Goal: Task Accomplishment & Management: Complete application form

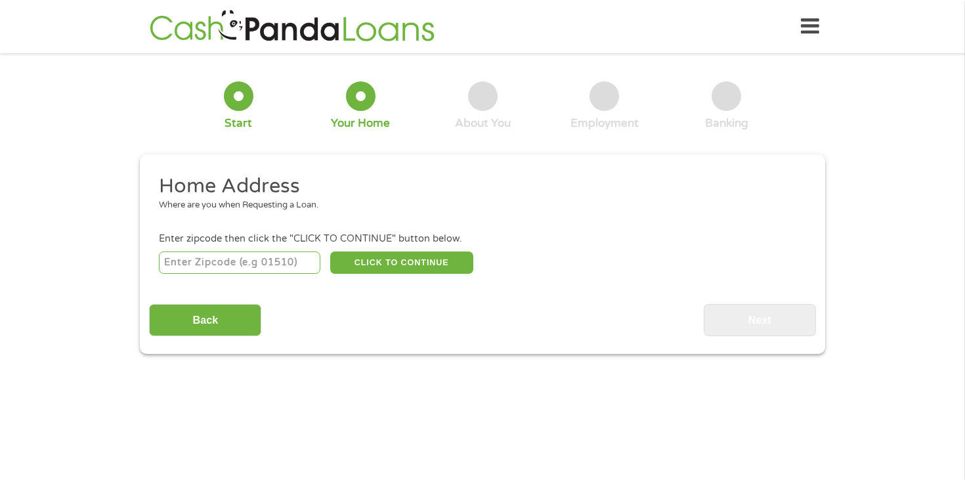
click at [244, 267] on input "number" at bounding box center [240, 262] width 162 height 22
type input "27607"
click at [180, 371] on section "1 Start 2 Your Home 3 About You 4 Employment 5 Banking 6 This field is hidden w…" at bounding box center [482, 222] width 965 height 320
click at [413, 258] on button "CLICK TO CONTINUE" at bounding box center [401, 262] width 143 height 22
type input "27607"
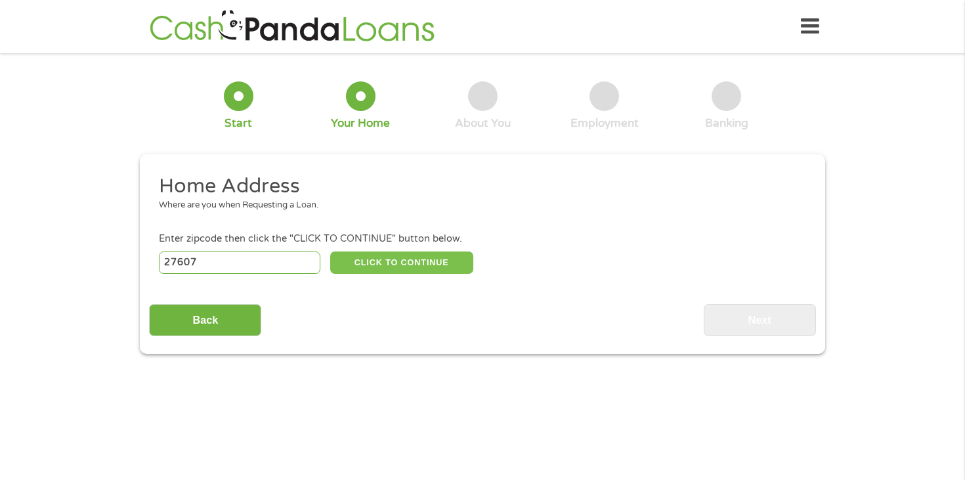
type input "[GEOGRAPHIC_DATA]"
select select "[US_STATE]"
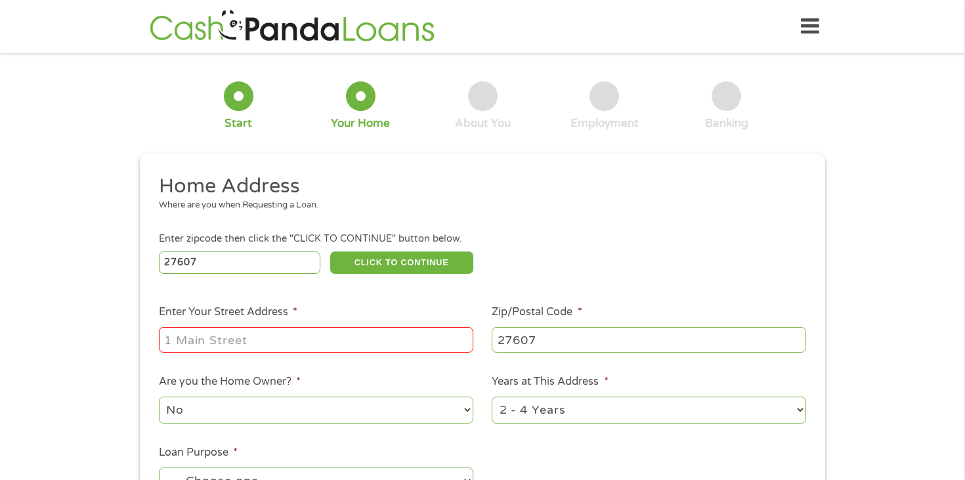
click at [270, 347] on input "Enter Your Street Address *" at bounding box center [316, 339] width 314 height 25
type input "[STREET_ADDRESS]"
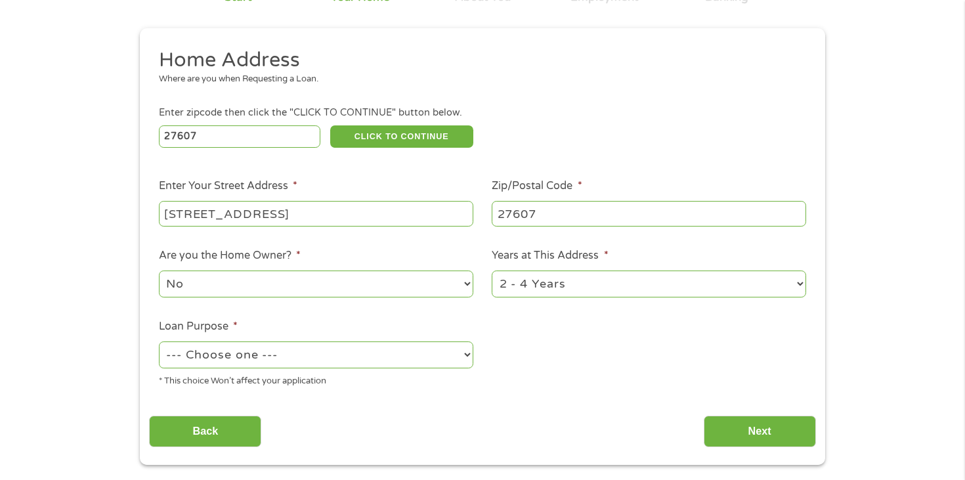
scroll to position [129, 0]
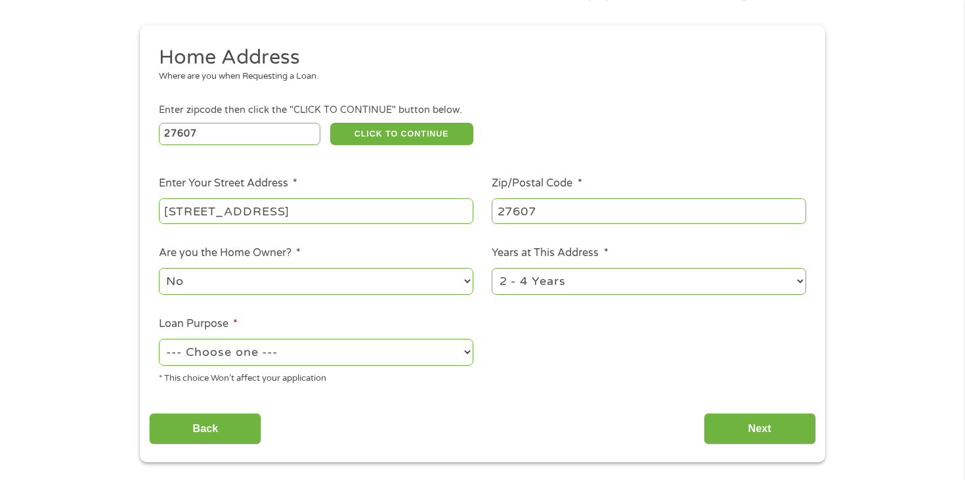
click at [770, 280] on select "1 Year or less 1 - 2 Years 2 - 4 Years Over 4 Years" at bounding box center [649, 281] width 314 height 27
select select "12months"
click at [492, 268] on select "1 Year or less 1 - 2 Years 2 - 4 Years Over 4 Years" at bounding box center [649, 281] width 314 height 27
click at [410, 349] on select "--- Choose one --- Pay Bills Debt Consolidation Home Improvement Major Purchase…" at bounding box center [316, 352] width 314 height 27
select select "paybills"
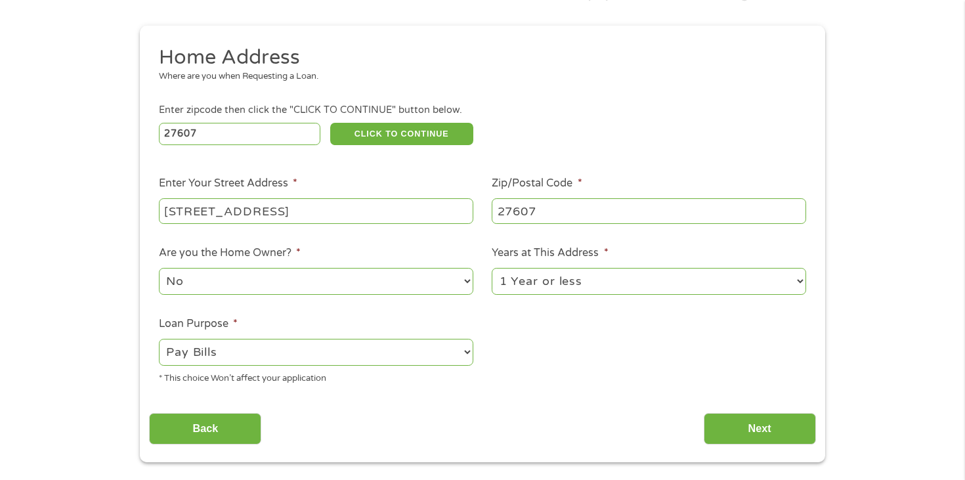
click at [159, 339] on select "--- Choose one --- Pay Bills Debt Consolidation Home Improvement Major Purchase…" at bounding box center [316, 352] width 314 height 27
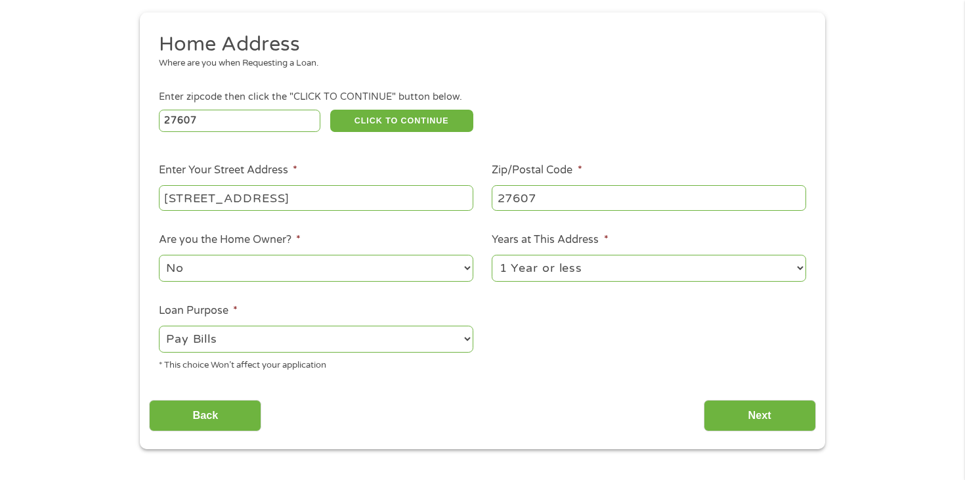
scroll to position [142, 0]
click at [784, 413] on input "Next" at bounding box center [760, 415] width 112 height 32
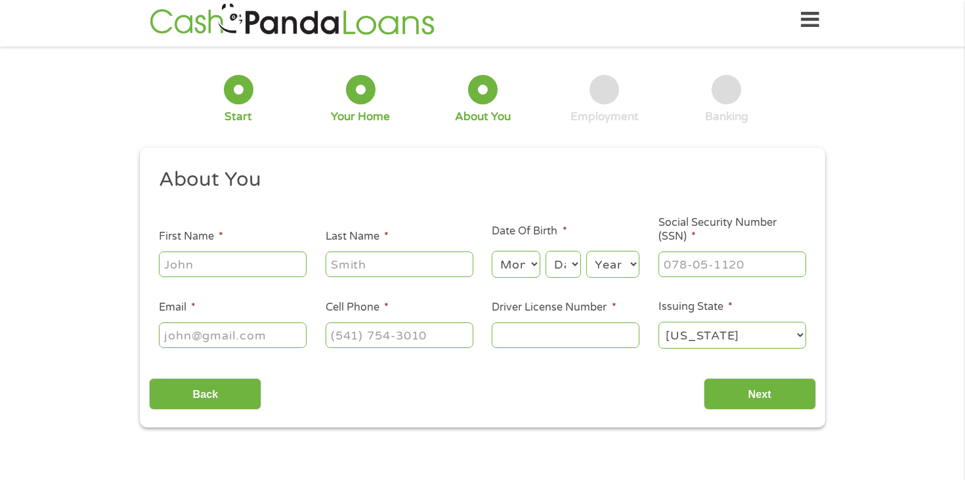
scroll to position [0, 0]
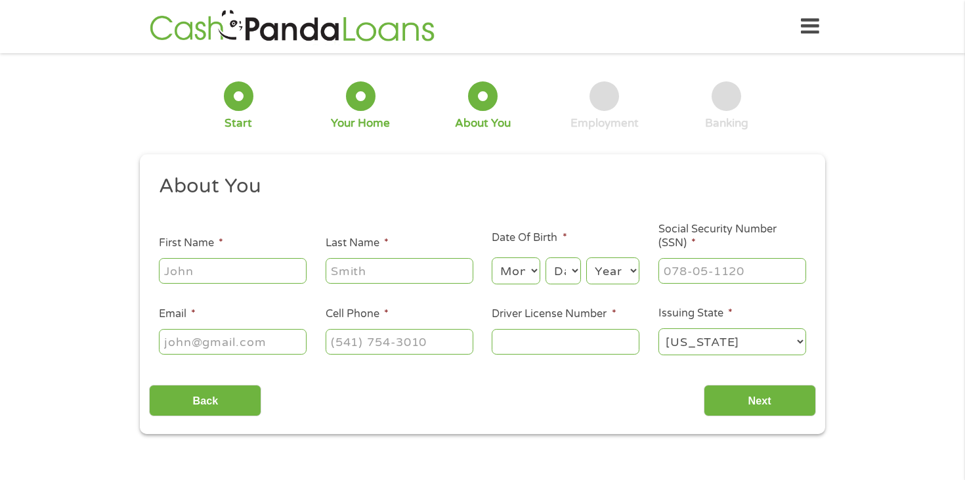
click at [219, 275] on input "First Name *" at bounding box center [233, 270] width 148 height 25
type input "[PERSON_NAME]"
type input "[EMAIL_ADDRESS][DOMAIN_NAME]"
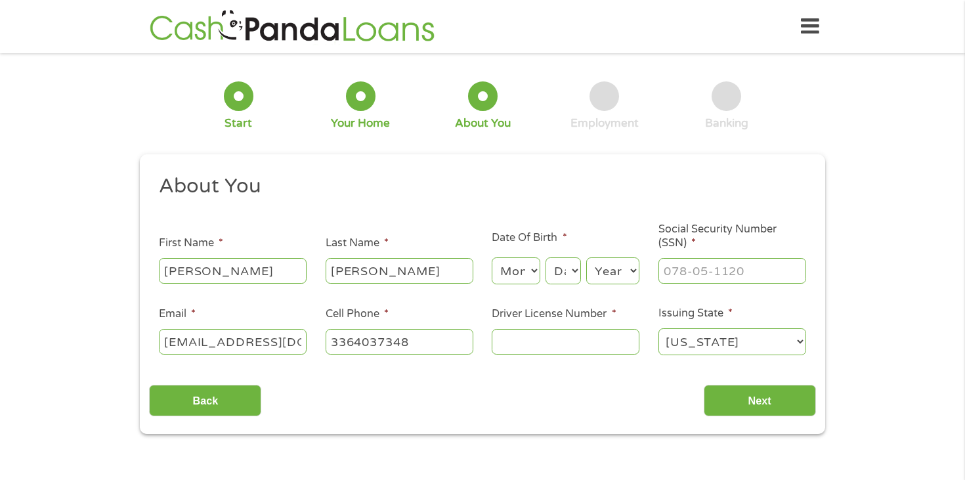
type input "[PHONE_NUMBER]"
click at [530, 268] on select "Month 1 2 3 4 5 6 7 8 9 10 11 12" at bounding box center [516, 270] width 48 height 27
select select "6"
click at [492, 258] on select "Month 1 2 3 4 5 6 7 8 9 10 11 12" at bounding box center [516, 270] width 48 height 27
click at [576, 274] on select "Day 1 2 3 4 5 6 7 8 9 10 11 12 13 14 15 16 17 18 19 20 21 22 23 24 25 26 27 28 …" at bounding box center [562, 270] width 35 height 27
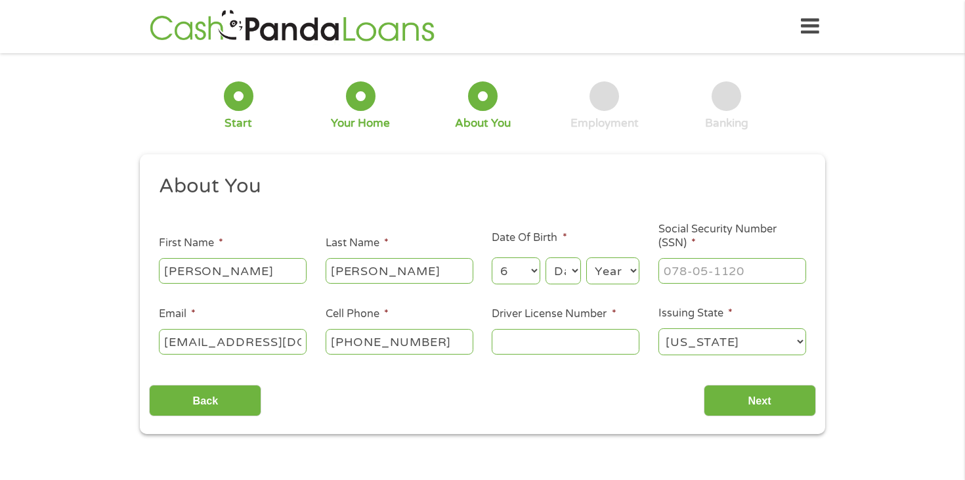
select select "9"
click at [545, 258] on select "Day 1 2 3 4 5 6 7 8 9 10 11 12 13 14 15 16 17 18 19 20 21 22 23 24 25 26 27 28 …" at bounding box center [562, 270] width 35 height 27
click at [630, 270] on select "Year [DATE] 2006 2005 2004 2003 2002 2001 2000 1999 1998 1997 1996 1995 1994 19…" at bounding box center [612, 270] width 53 height 27
select select "1976"
click at [586, 258] on select "Year [DATE] 2006 2005 2004 2003 2002 2001 2000 1999 1998 1997 1996 1995 1994 19…" at bounding box center [612, 270] width 53 height 27
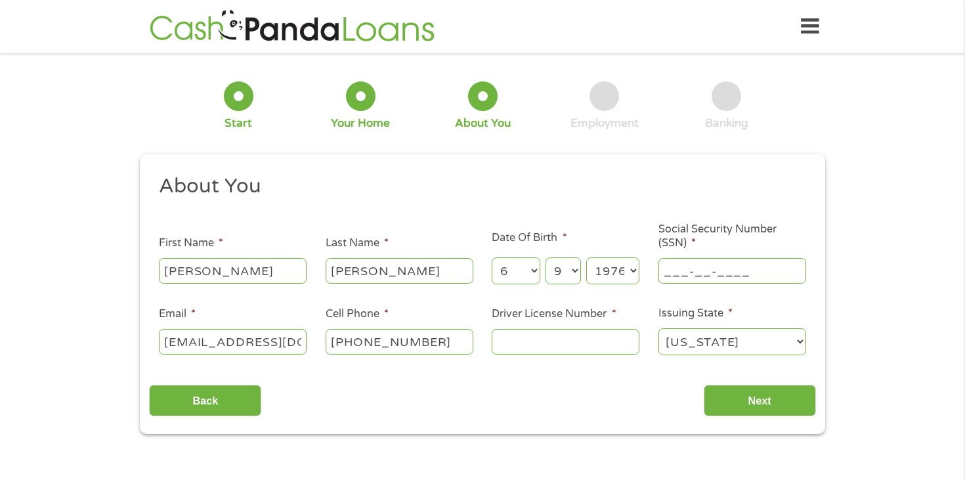
click at [685, 276] on input "___-__-____" at bounding box center [732, 270] width 148 height 25
type input "246-21-5485"
click at [564, 344] on input "Driver License Number *" at bounding box center [566, 341] width 148 height 25
type input "8971327"
click at [762, 402] on input "Next" at bounding box center [760, 401] width 112 height 32
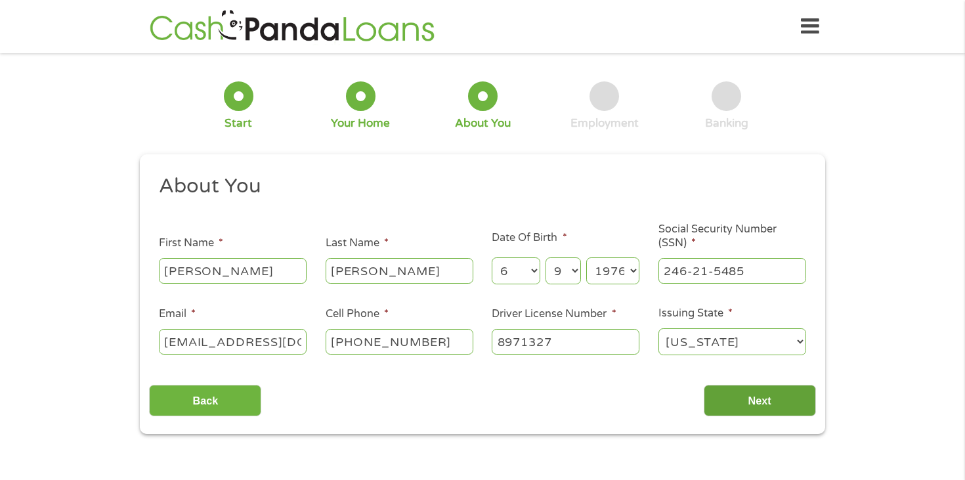
scroll to position [5, 5]
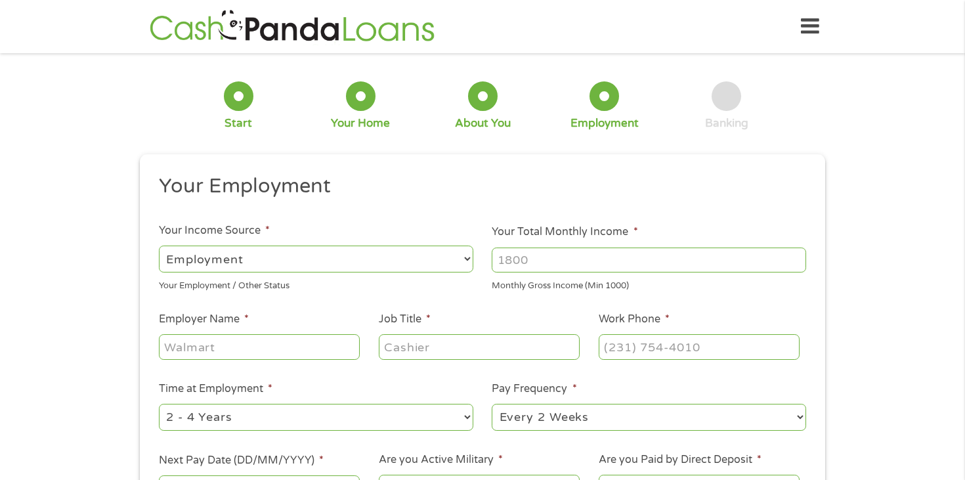
click at [364, 258] on select "--- Choose one --- Employment [DEMOGRAPHIC_DATA] Benefits" at bounding box center [316, 258] width 314 height 27
click at [159, 245] on select "--- Choose one --- Employment [DEMOGRAPHIC_DATA] Benefits" at bounding box center [316, 258] width 314 height 27
click at [528, 267] on input "Your Total Monthly Income *" at bounding box center [649, 259] width 314 height 25
click at [796, 254] on input "1000" at bounding box center [649, 259] width 314 height 25
type input "1"
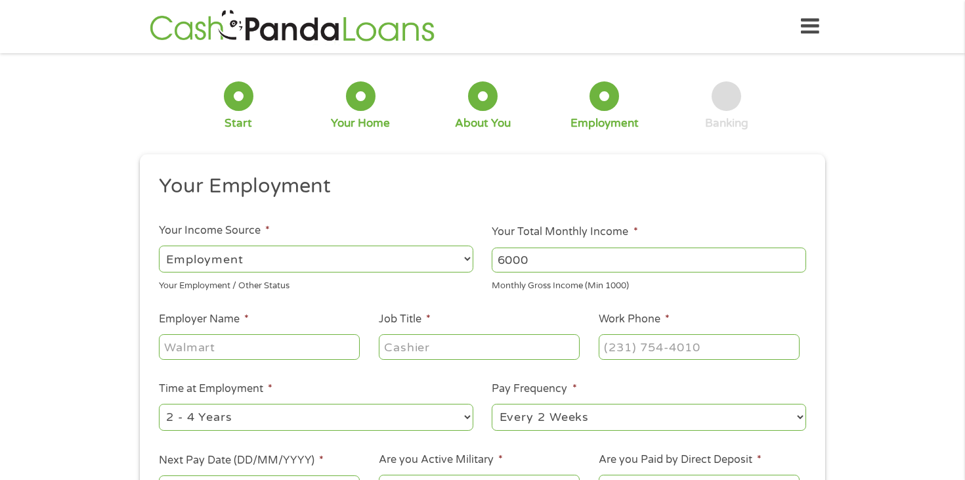
type input "6000"
click at [263, 349] on input "Employer Name *" at bounding box center [259, 346] width 201 height 25
type input "Oak Street Health"
type input "Outreach Executivbe"
click at [627, 344] on input "(___) ___-____" at bounding box center [699, 346] width 201 height 25
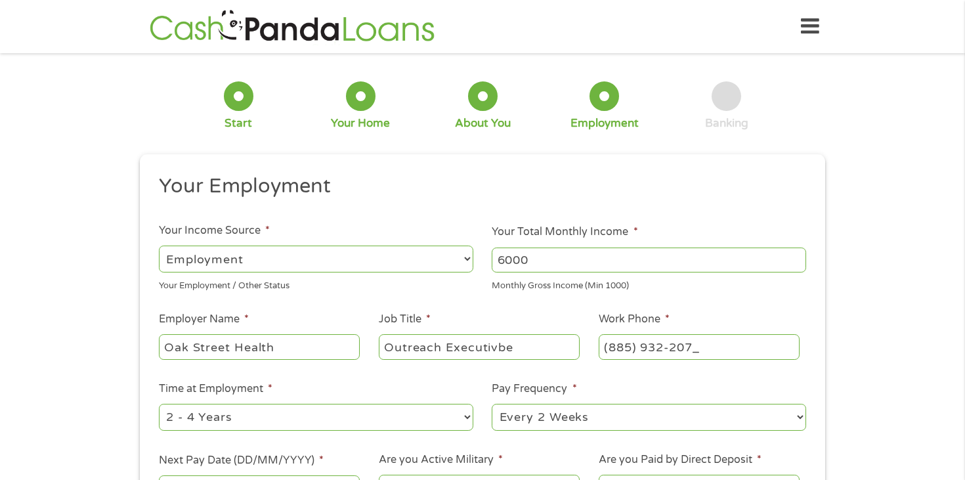
type input "[PHONE_NUMBER]"
click at [546, 371] on ul "Your Employment Your Income Source * --- Choose one --- Employment [DEMOGRAPHIC…" at bounding box center [482, 343] width 666 height 340
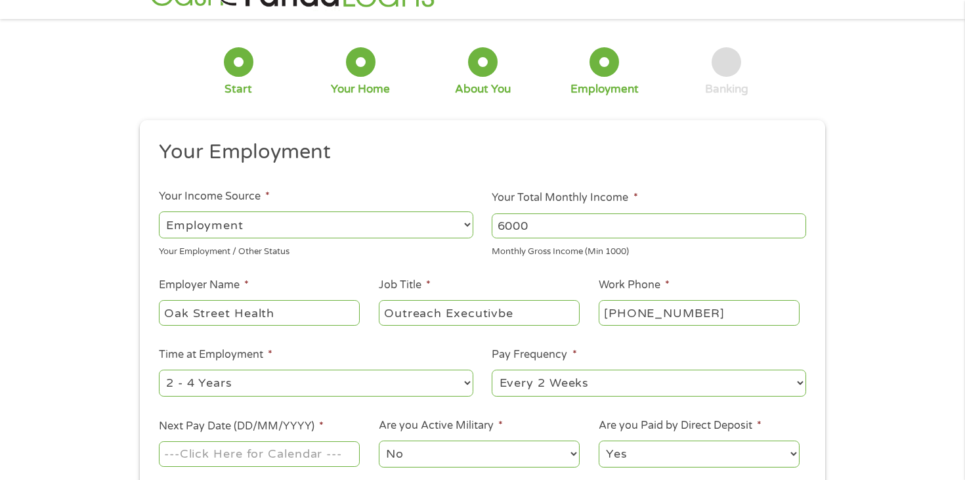
scroll to position [73, 0]
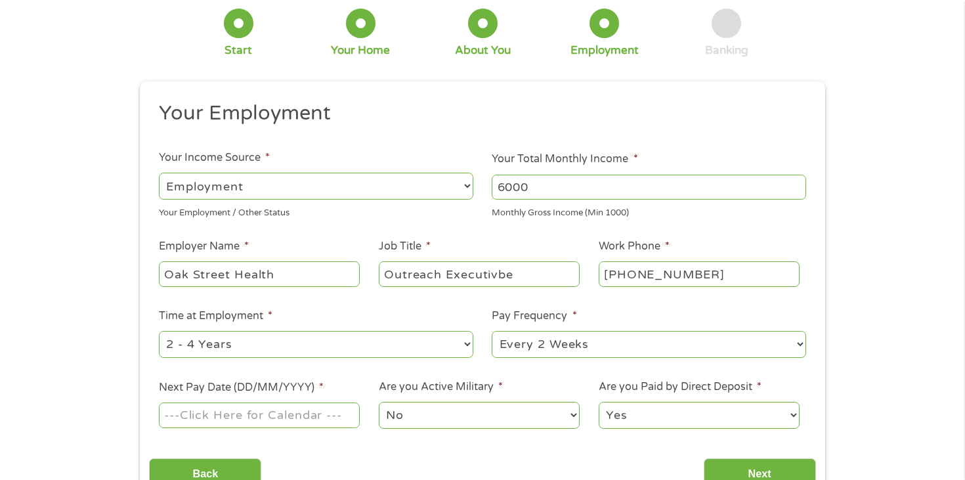
click at [452, 349] on select "--- Choose one --- 1 Year or less 1 - 2 Years 2 - 4 Years Over 4 Years" at bounding box center [316, 344] width 314 height 27
click at [159, 331] on select "--- Choose one --- 1 Year or less 1 - 2 Years 2 - 4 Years Over 4 Years" at bounding box center [316, 344] width 314 height 27
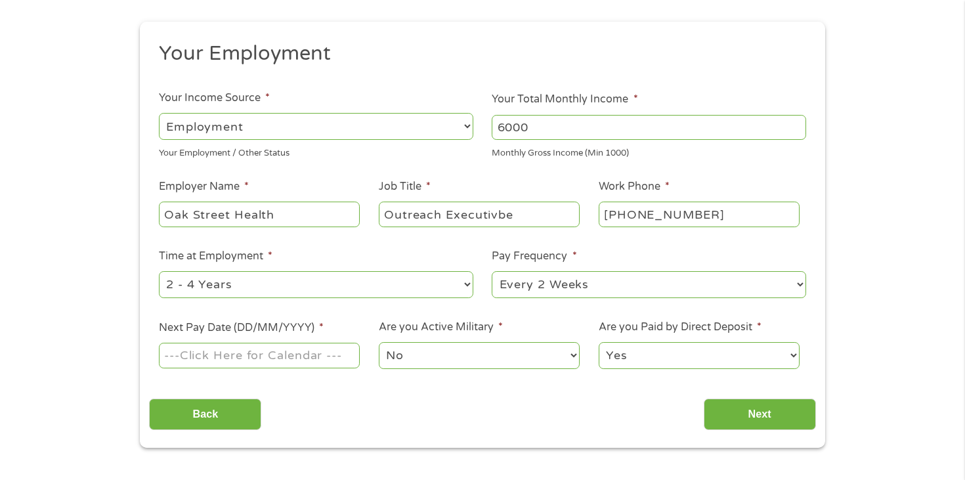
scroll to position [184, 0]
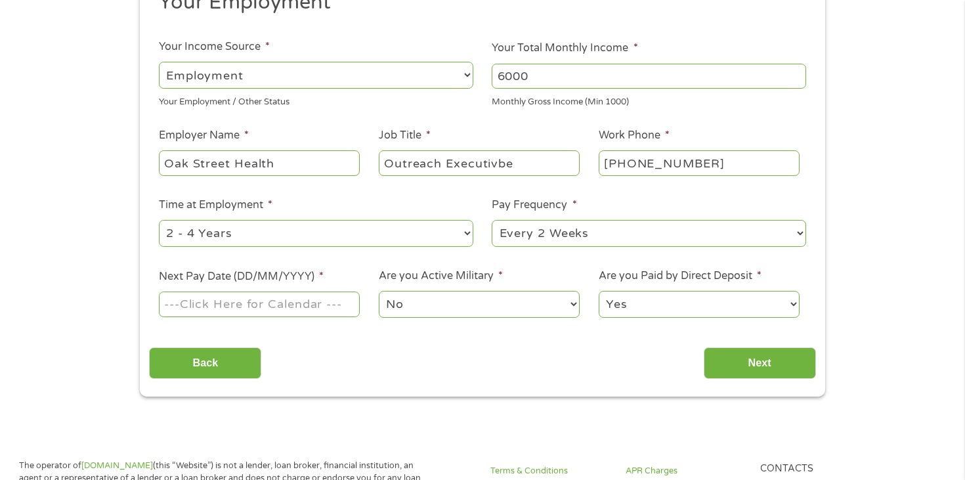
click at [341, 308] on input "Next Pay Date (DD/MM/YYYY) *" at bounding box center [259, 303] width 201 height 25
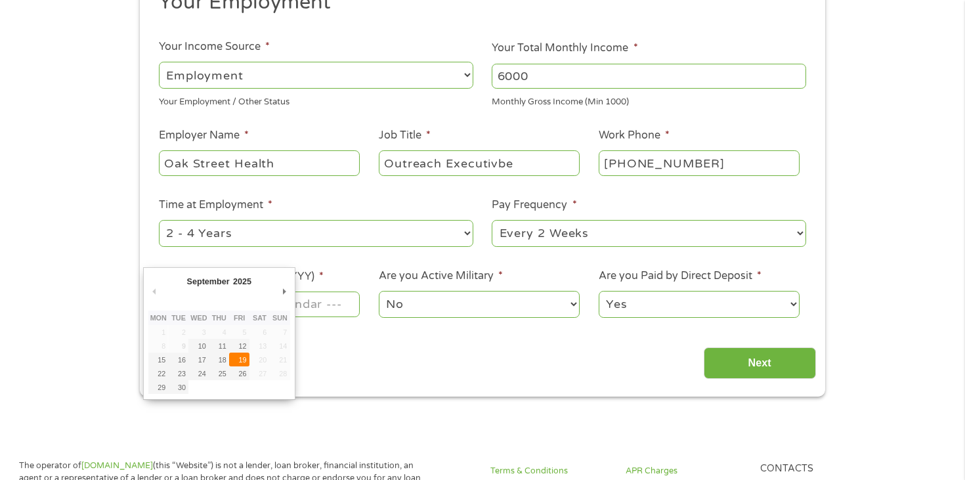
type input "[DATE]"
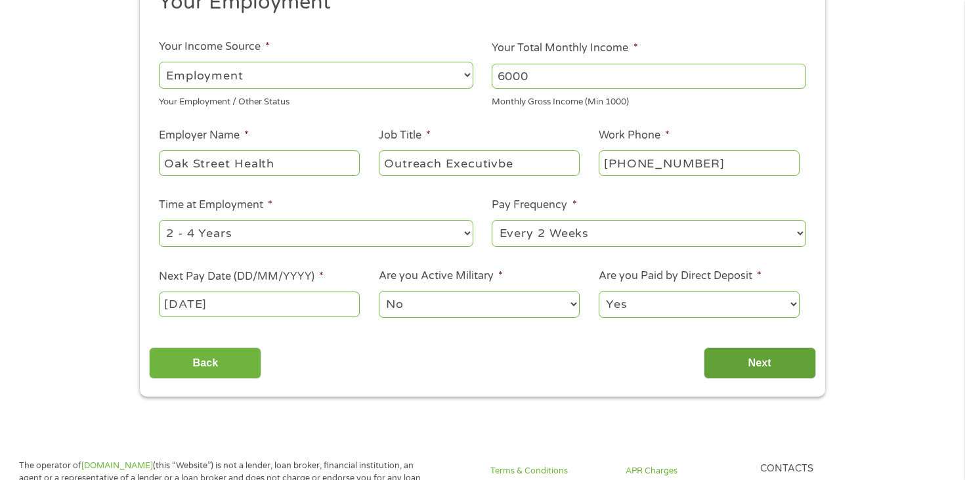
click at [734, 361] on input "Next" at bounding box center [760, 363] width 112 height 32
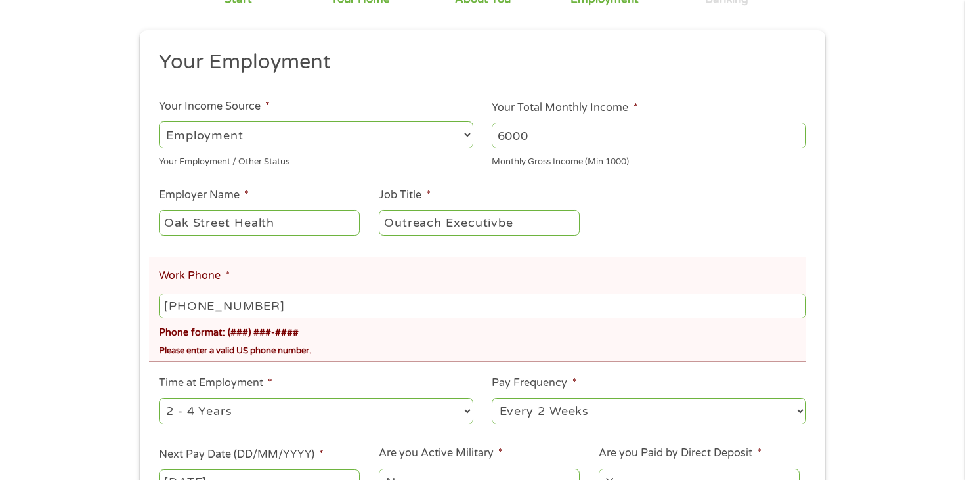
scroll to position [186, 0]
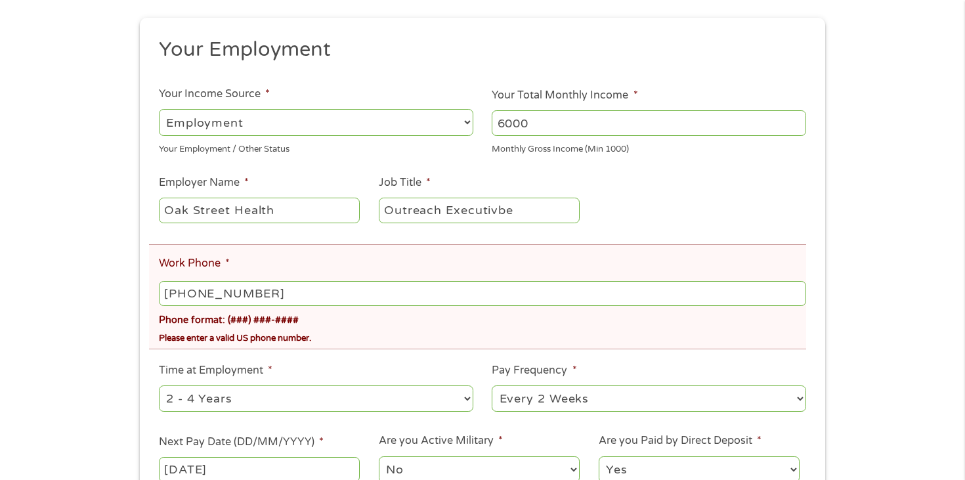
click at [187, 298] on input "[PHONE_NUMBER]" at bounding box center [482, 293] width 647 height 25
type input "[PHONE_NUMBER]"
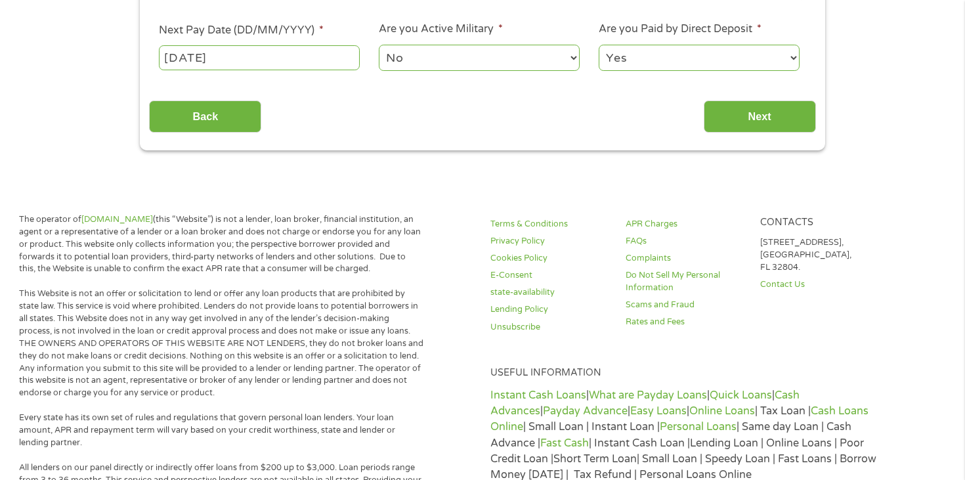
scroll to position [602, 0]
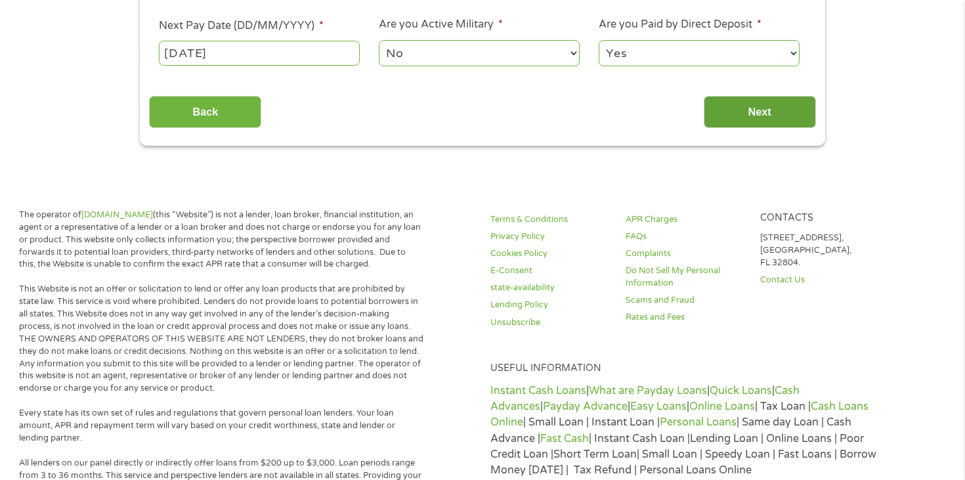
click at [767, 116] on input "Next" at bounding box center [760, 112] width 112 height 32
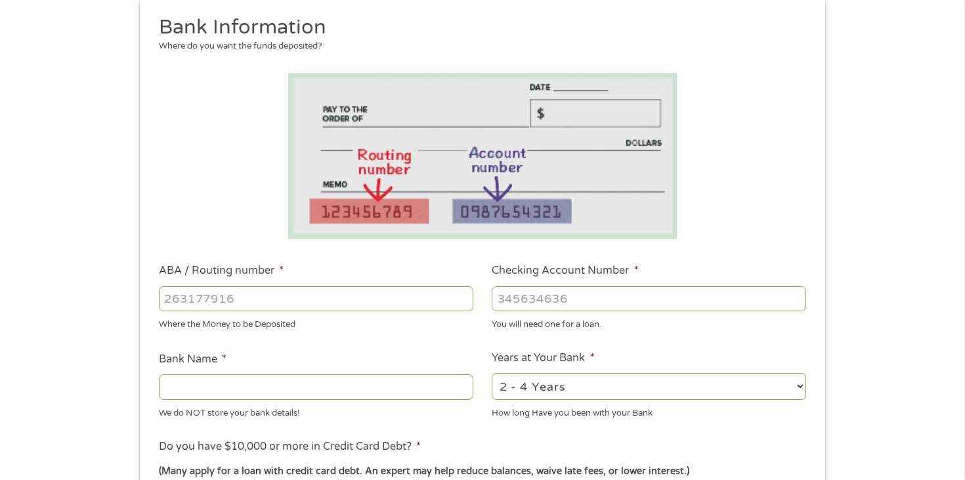
scroll to position [226, 0]
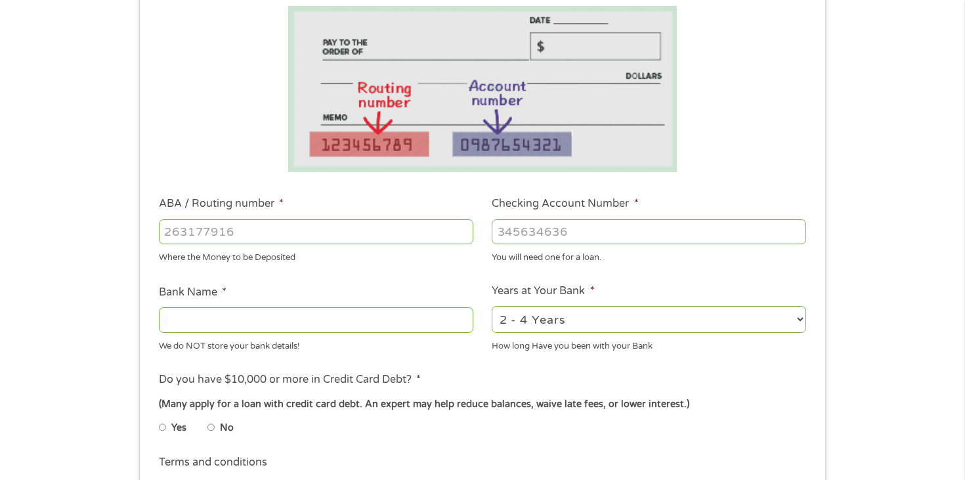
click at [224, 231] on input "ABA / Routing number *" at bounding box center [316, 231] width 314 height 25
type input "054000030"
type input "PNC BANK NA"
type input "054000030"
click at [517, 231] on input "Checking Account Number *" at bounding box center [649, 231] width 314 height 25
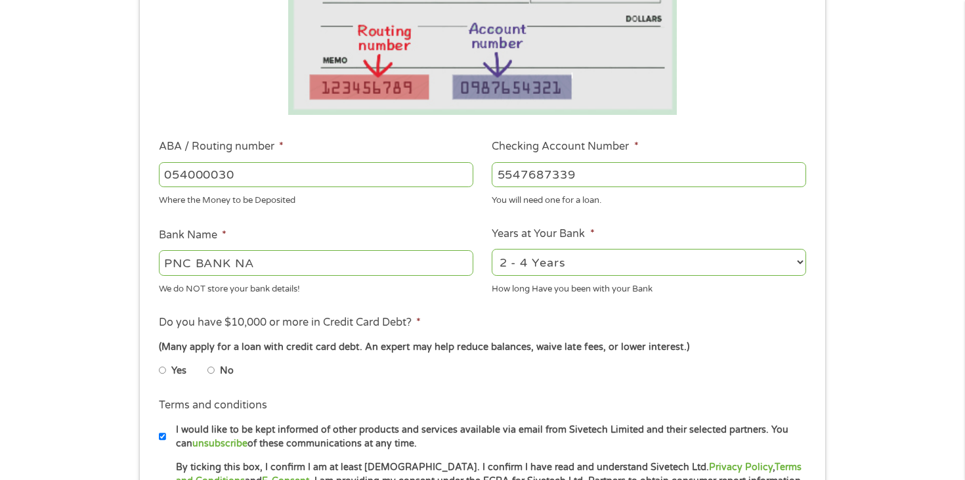
scroll to position [291, 0]
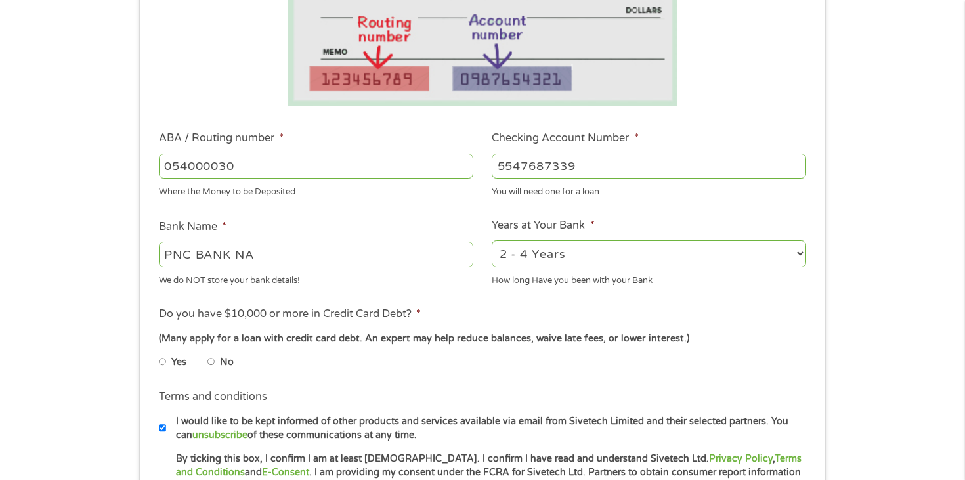
type input "5547687339"
click at [783, 249] on select "2 - 4 Years 6 - 12 Months 1 - 2 Years Over 4 Years" at bounding box center [649, 253] width 314 height 27
select select "12months"
click at [492, 240] on select "2 - 4 Years 6 - 12 Months 1 - 2 Years Over 4 Years" at bounding box center [649, 253] width 314 height 27
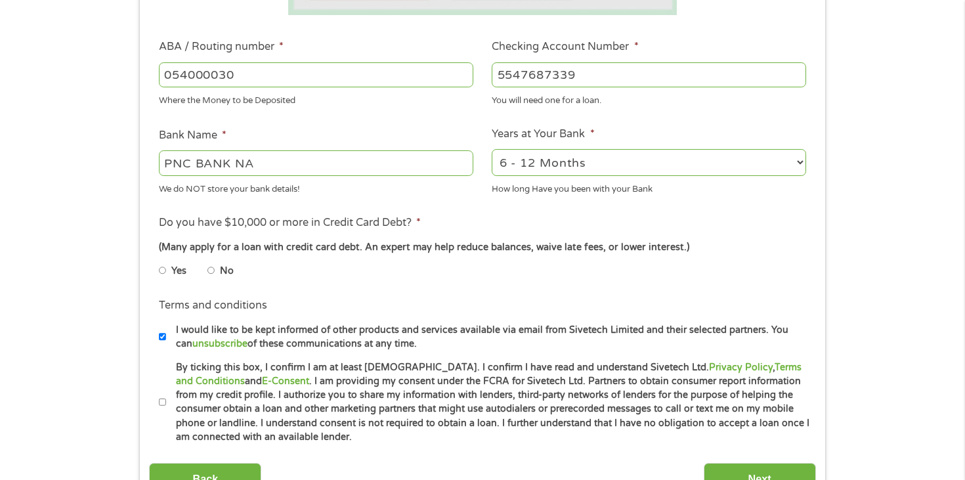
scroll to position [389, 0]
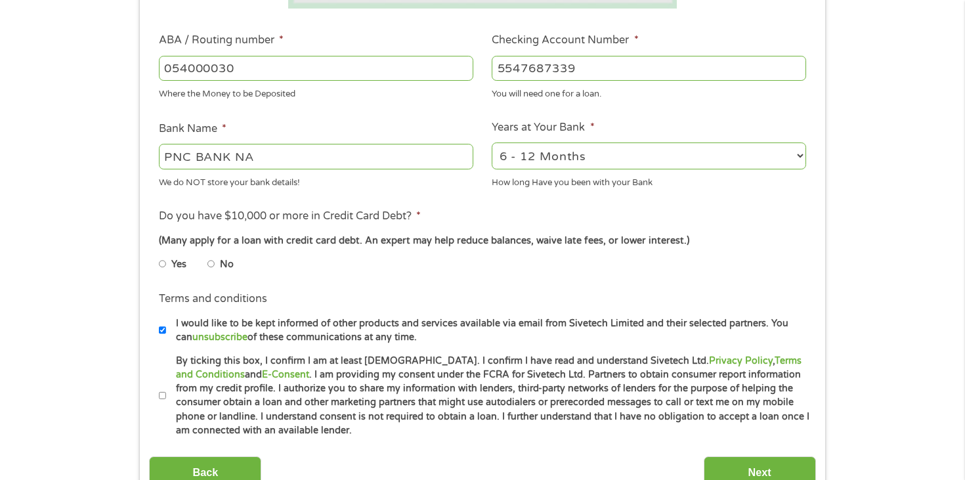
click at [163, 267] on input "Yes" at bounding box center [163, 263] width 8 height 21
radio input "true"
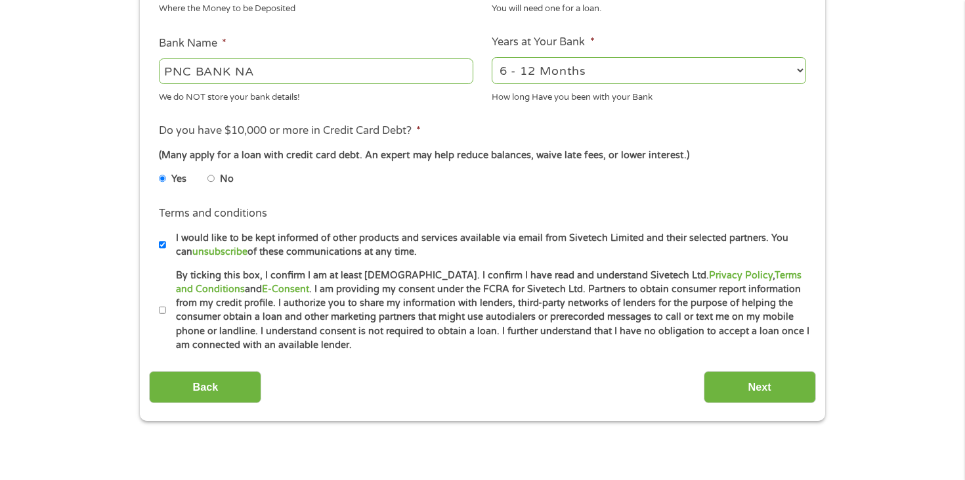
scroll to position [528, 0]
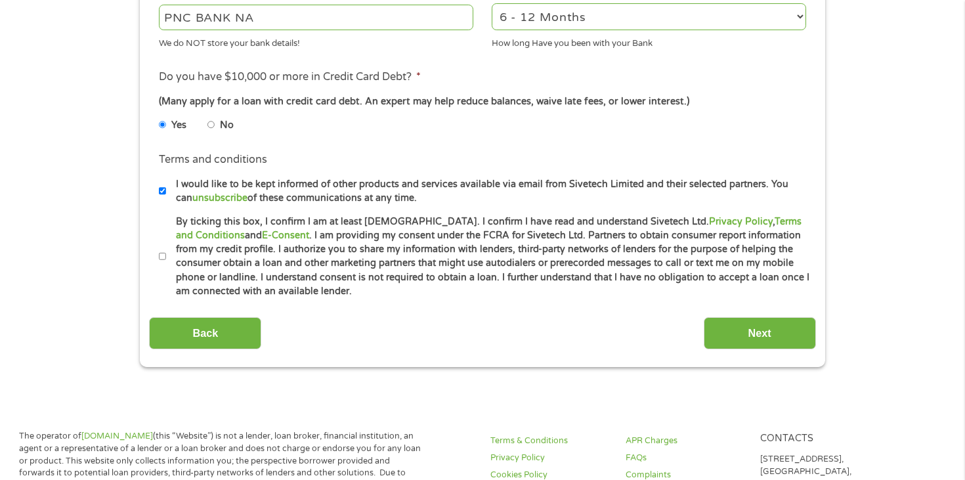
click at [164, 258] on input "By ticking this box, I confirm I am at least [DEMOGRAPHIC_DATA]. I confirm I ha…" at bounding box center [163, 256] width 8 height 21
checkbox input "true"
click at [747, 332] on input "Next" at bounding box center [760, 333] width 112 height 32
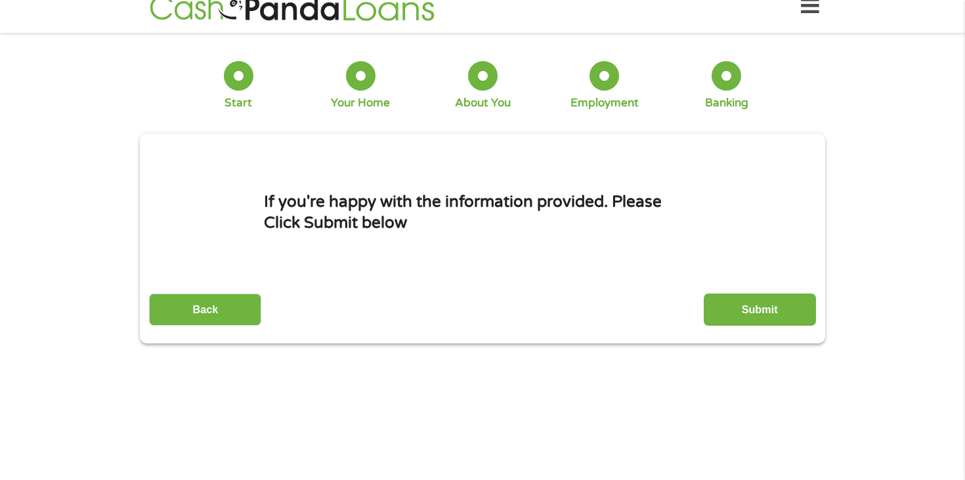
scroll to position [0, 0]
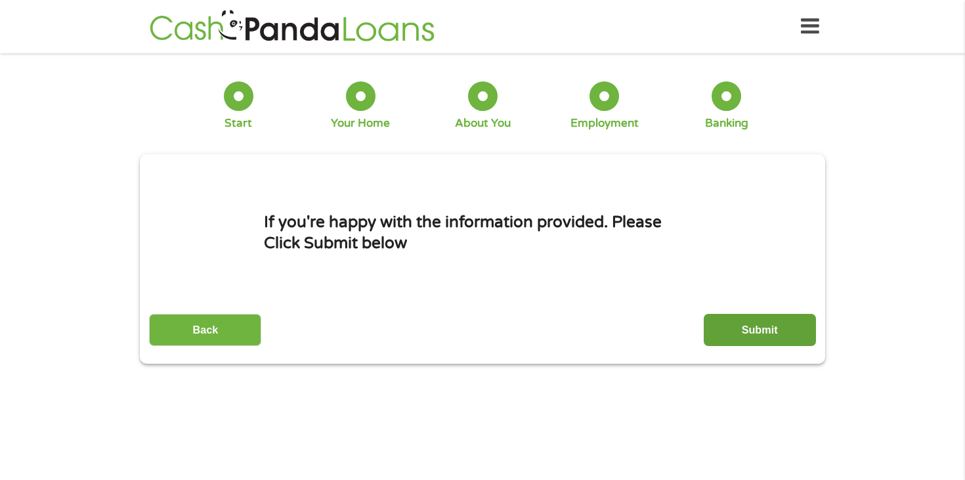
click at [738, 329] on input "Submit" at bounding box center [760, 330] width 112 height 32
